Goal: Find specific page/section: Find specific page/section

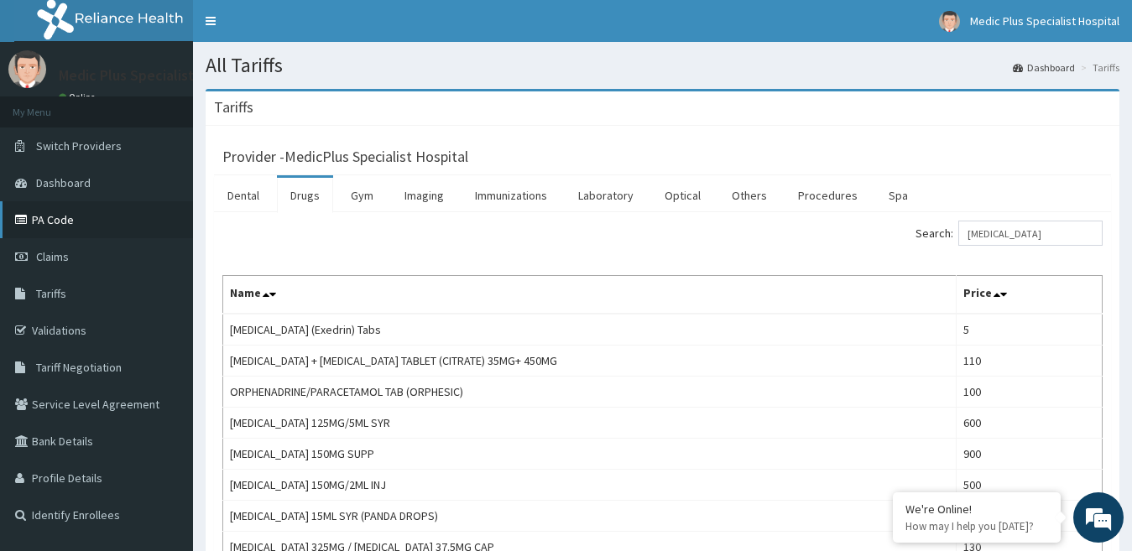
click at [76, 222] on link "PA Code" at bounding box center [96, 219] width 193 height 37
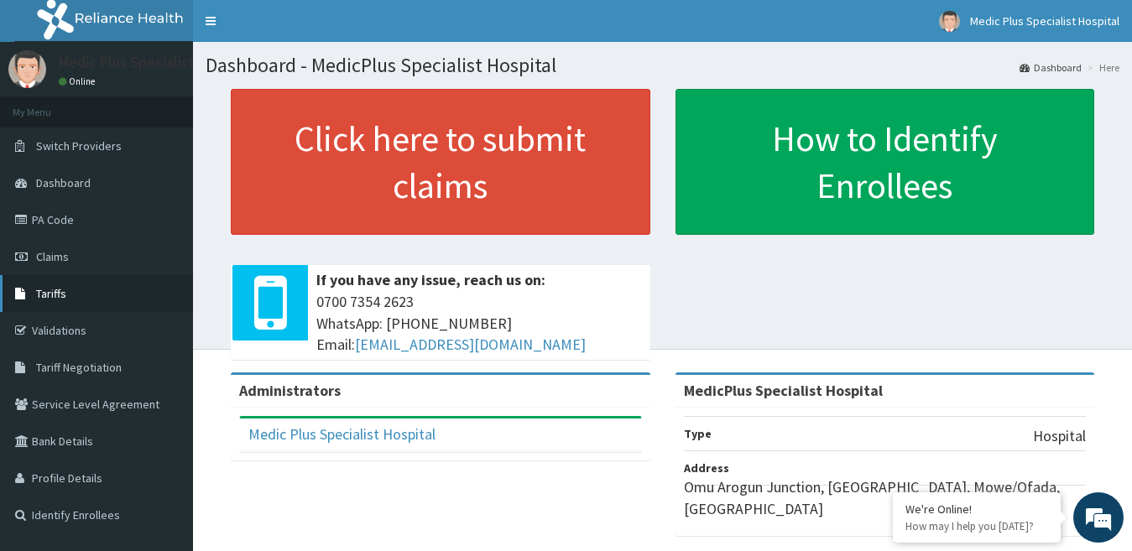
drag, startPoint x: 60, startPoint y: 217, endPoint x: 146, endPoint y: 296, distance: 117.6
click at [58, 217] on link "PA Code" at bounding box center [96, 219] width 193 height 37
